Goal: Transaction & Acquisition: Register for event/course

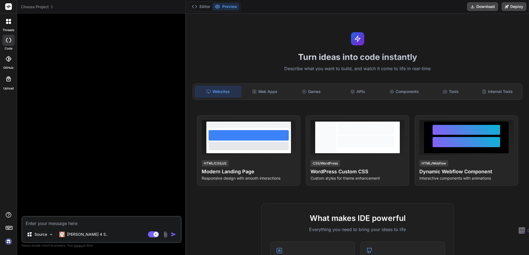
click at [9, 226] on img at bounding box center [8, 241] width 9 height 9
click at [35, 226] on p "Source" at bounding box center [40, 235] width 13 height 6
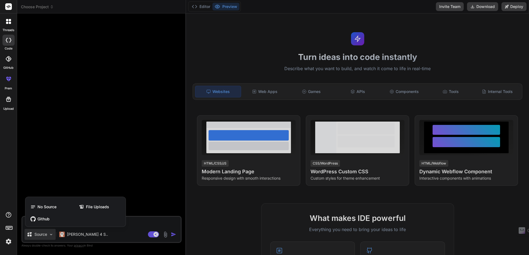
click at [84, 226] on div at bounding box center [264, 127] width 529 height 255
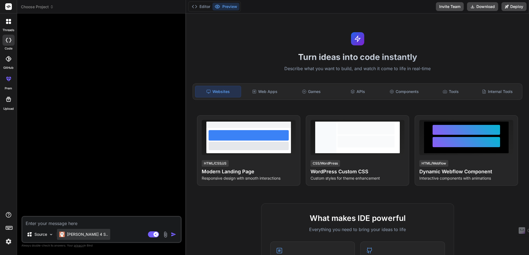
click at [83, 226] on p "[PERSON_NAME] 4 S.." at bounding box center [87, 235] width 41 height 6
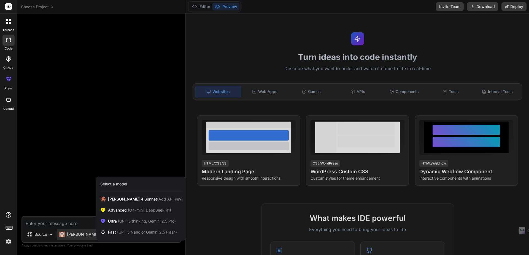
click at [323, 59] on div at bounding box center [264, 127] width 529 height 255
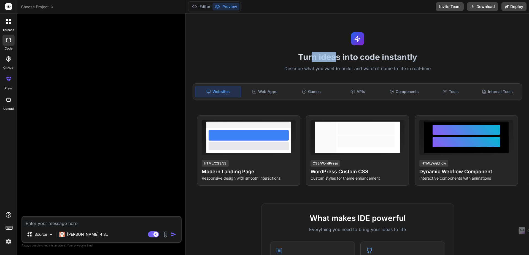
drag, startPoint x: 309, startPoint y: 58, endPoint x: 336, endPoint y: 58, distance: 27.6
click at [336, 58] on h1 "Turn ideas into code instantly" at bounding box center [357, 57] width 336 height 10
click at [273, 93] on div "Web Apps" at bounding box center [264, 92] width 45 height 12
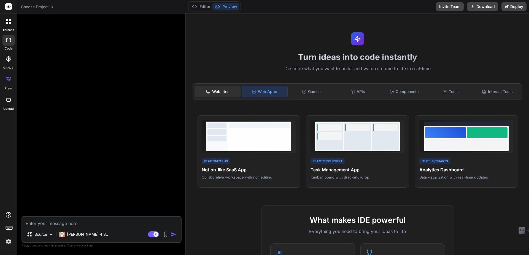
click at [220, 92] on div "Websites" at bounding box center [217, 92] width 45 height 12
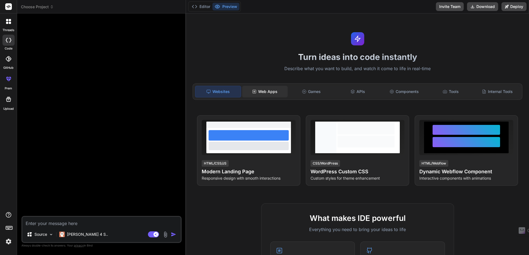
click at [256, 92] on icon at bounding box center [254, 92] width 4 height 4
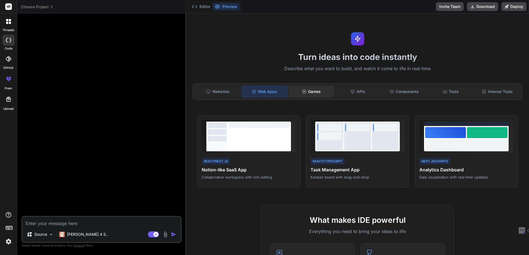
click at [306, 87] on div "Games" at bounding box center [311, 92] width 45 height 12
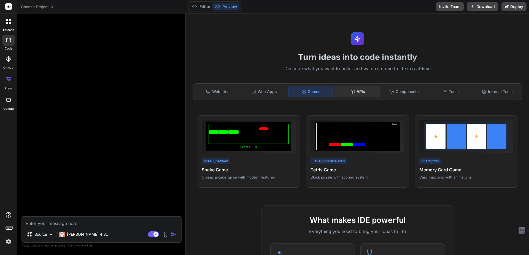
click at [356, 95] on div "APIs" at bounding box center [357, 92] width 45 height 12
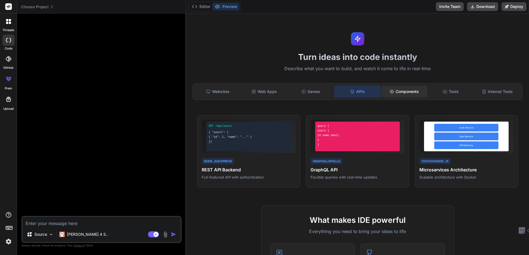
click at [403, 90] on div "Components" at bounding box center [404, 92] width 45 height 12
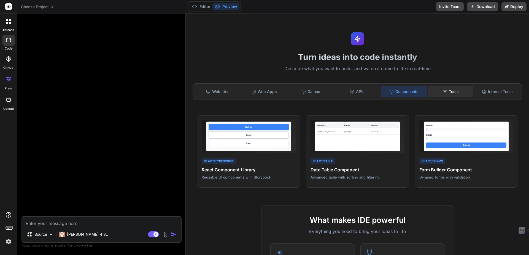
click at [443, 93] on icon at bounding box center [445, 92] width 4 height 4
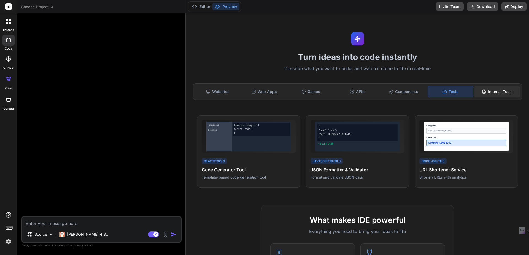
click at [473, 93] on div "Internal Tools" at bounding box center [496, 92] width 45 height 12
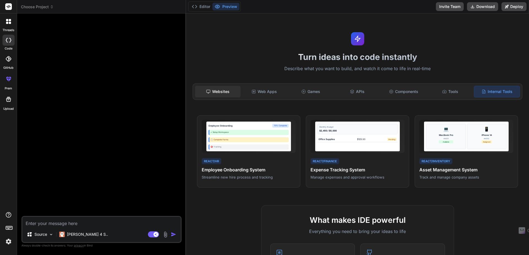
click at [225, 97] on div "Websites" at bounding box center [217, 92] width 45 height 12
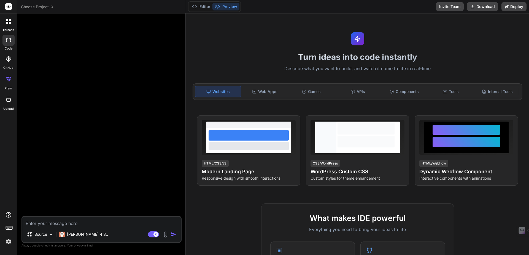
click at [9, 24] on div at bounding box center [9, 22] width 12 height 12
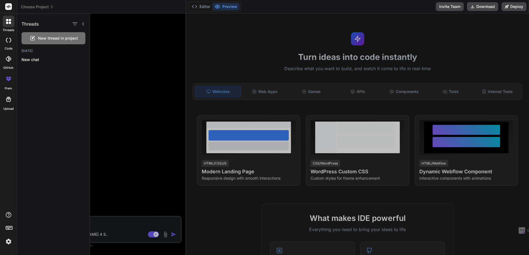
click at [7, 43] on div at bounding box center [8, 40] width 12 height 11
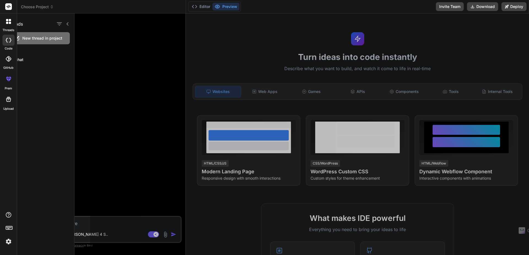
type textarea "x"
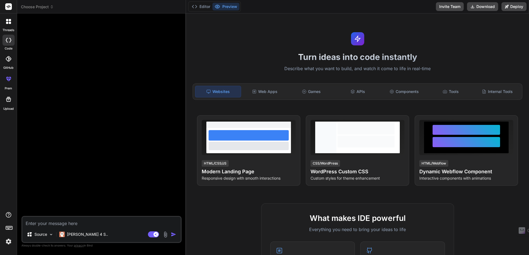
click at [7, 59] on icon at bounding box center [9, 59] width 6 height 6
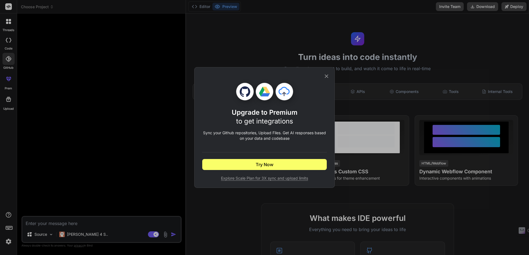
click at [329, 77] on icon at bounding box center [326, 76] width 6 height 6
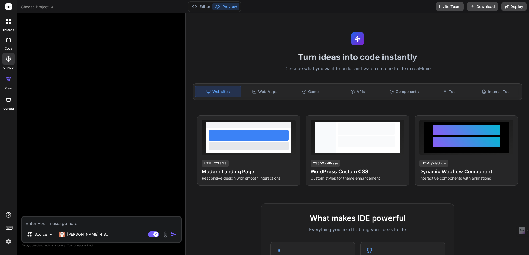
click at [7, 226] on img at bounding box center [8, 241] width 9 height 9
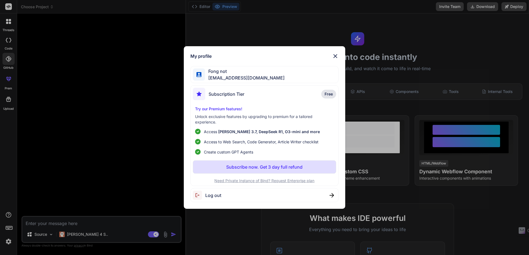
click at [7, 226] on div "My profile Fong not fongnotcompany@gmail.com Subscription Tier Free Try our Pre…" at bounding box center [264, 127] width 529 height 255
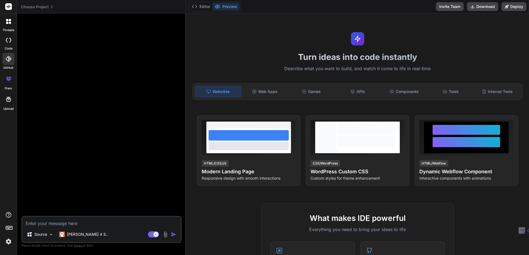
click at [7, 226] on img at bounding box center [8, 241] width 9 height 9
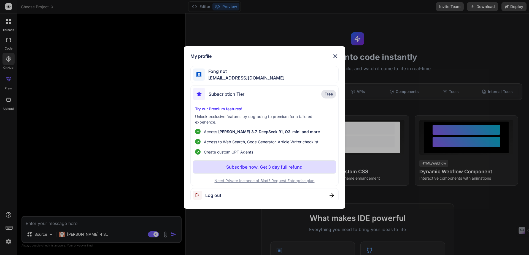
click at [9, 81] on div "My profile Fong not fongnotcompany@gmail.com Subscription Tier Free Try our Pre…" at bounding box center [264, 127] width 529 height 255
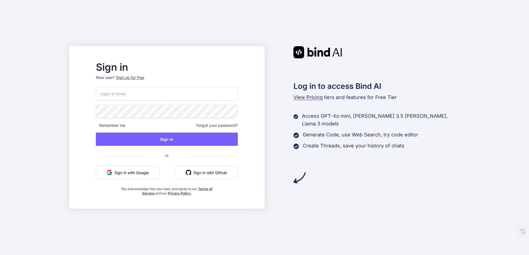
click at [139, 173] on button "Sign in with Google" at bounding box center [128, 172] width 64 height 13
click at [188, 93] on input "email" at bounding box center [167, 94] width 142 height 14
click at [148, 172] on button "Sign in with Google" at bounding box center [128, 172] width 64 height 13
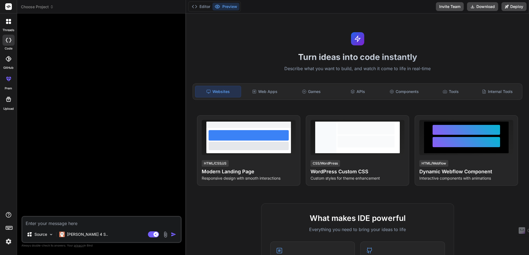
type textarea "x"
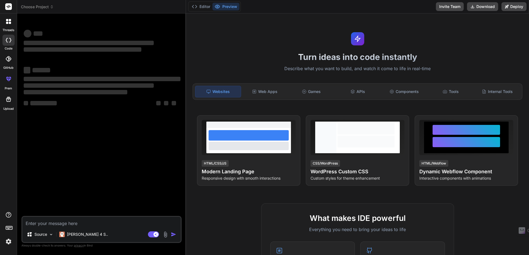
type textarea "x"
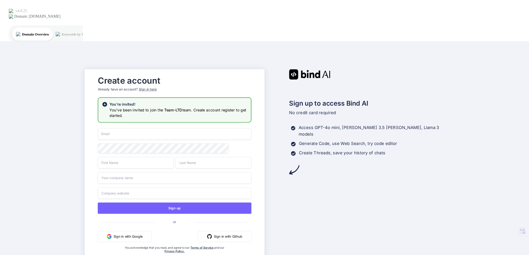
click at [151, 128] on input "email" at bounding box center [175, 134] width 154 height 12
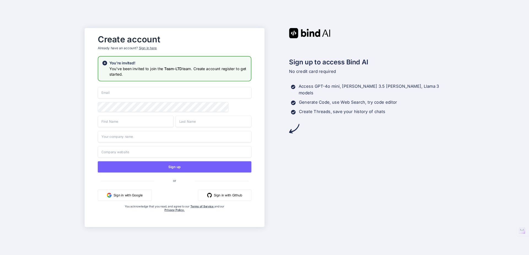
click at [120, 198] on button "Sign in with Google" at bounding box center [125, 195] width 54 height 11
